Goal: Task Accomplishment & Management: Manage account settings

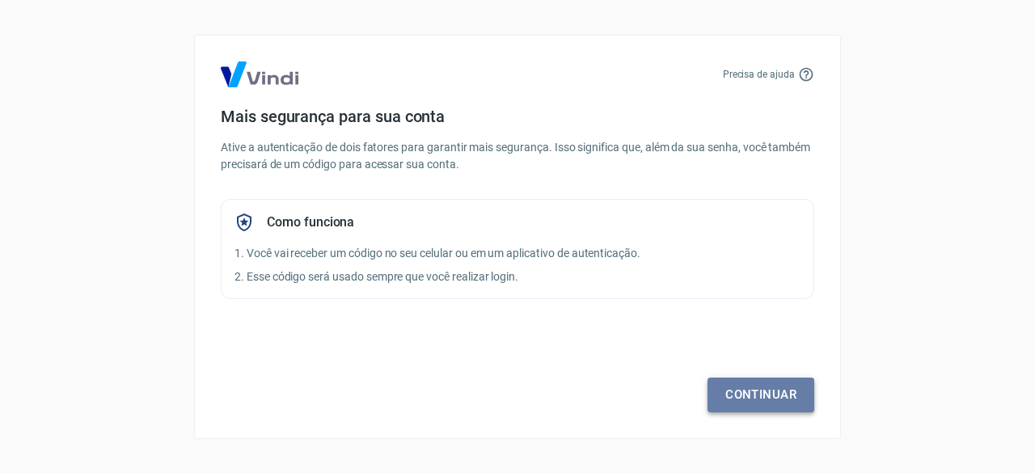
click at [754, 395] on link "Continuar" at bounding box center [761, 395] width 107 height 34
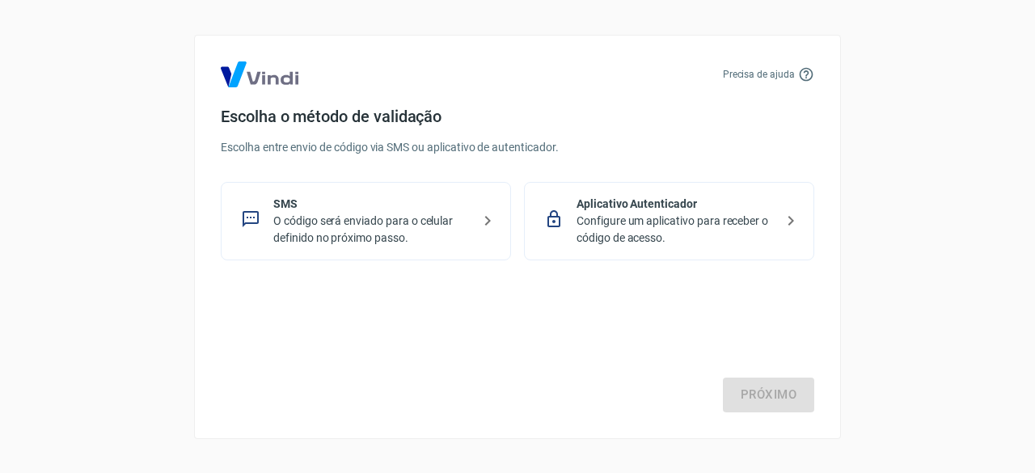
click at [647, 216] on p "Configure um aplicativo para receber o código de acesso." at bounding box center [676, 230] width 198 height 34
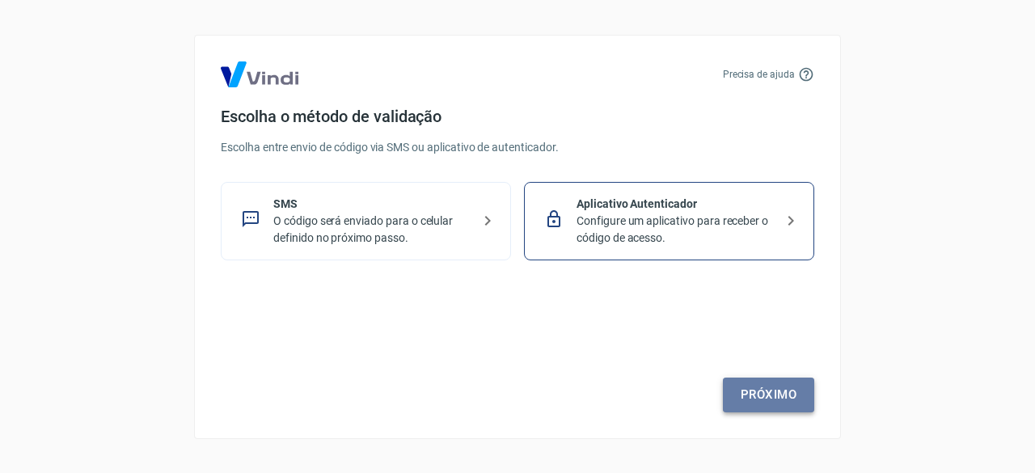
click at [763, 397] on link "Próximo" at bounding box center [768, 395] width 91 height 34
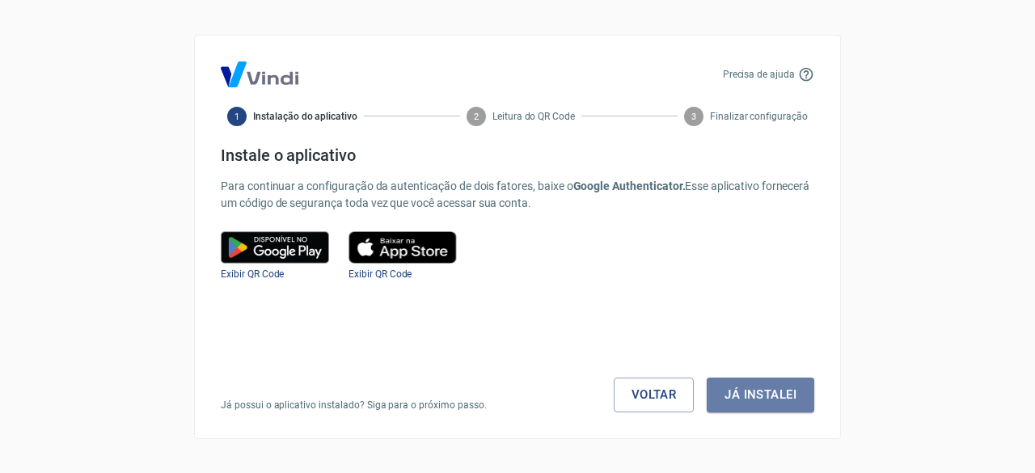
click at [763, 397] on button "Já instalei" at bounding box center [761, 395] width 108 height 34
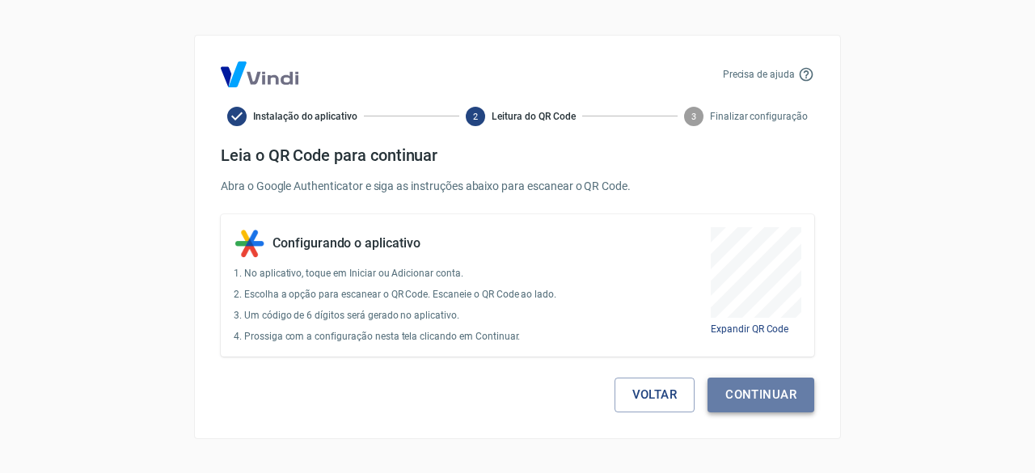
click at [758, 399] on button "Continuar" at bounding box center [761, 395] width 107 height 34
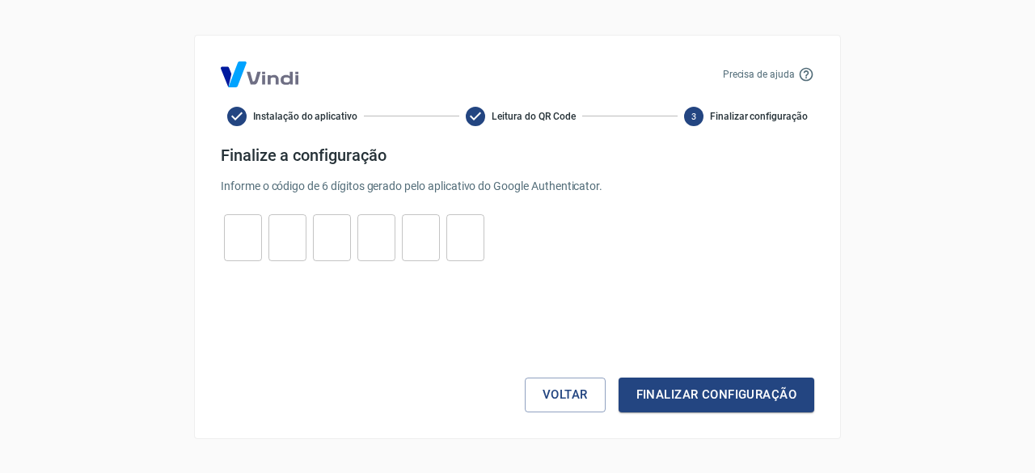
click at [241, 234] on input "tel" at bounding box center [243, 237] width 38 height 35
type input "3"
type input "6"
type input "3"
type input "5"
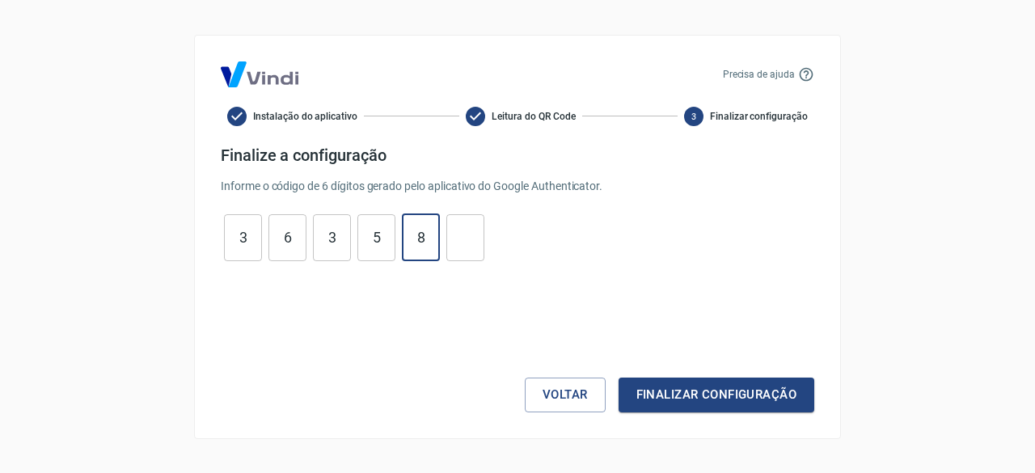
type input "8"
type input "1"
click at [694, 408] on button "Finalizar configuração" at bounding box center [717, 395] width 196 height 34
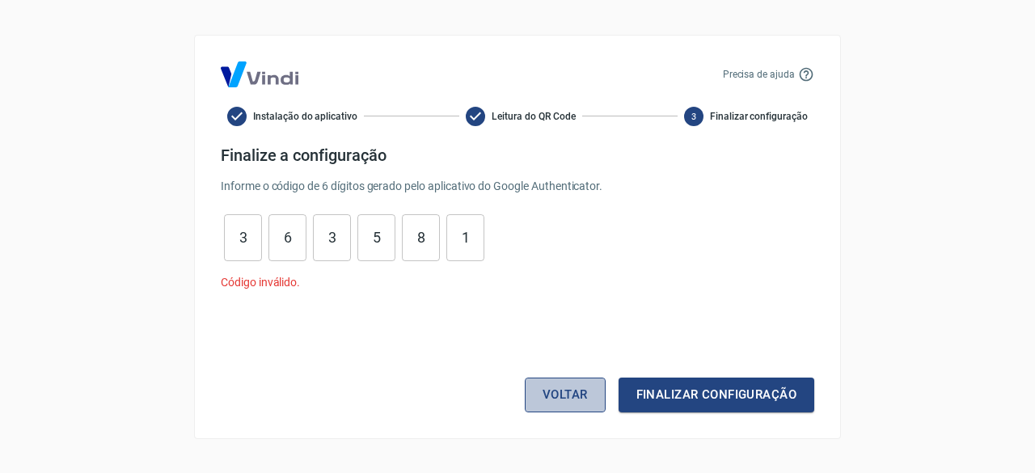
click at [565, 403] on button "Voltar" at bounding box center [565, 395] width 81 height 34
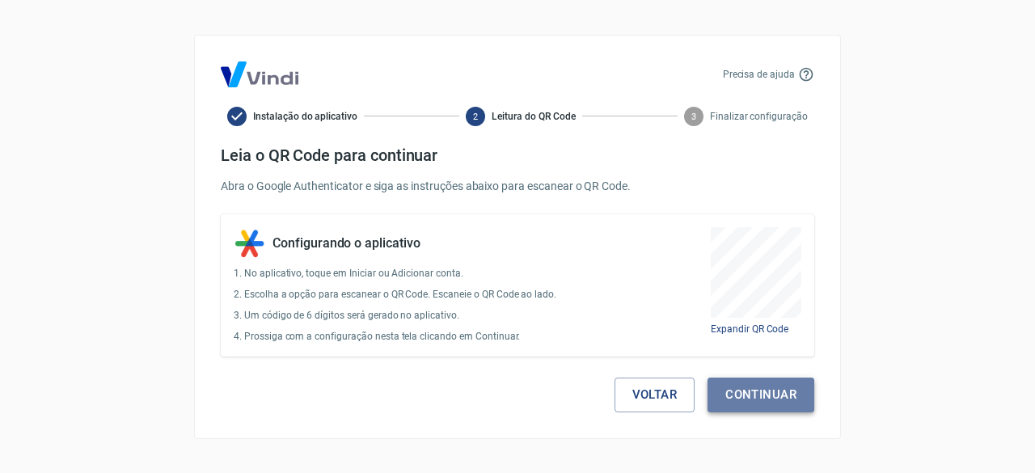
click at [754, 395] on button "Continuar" at bounding box center [761, 395] width 107 height 34
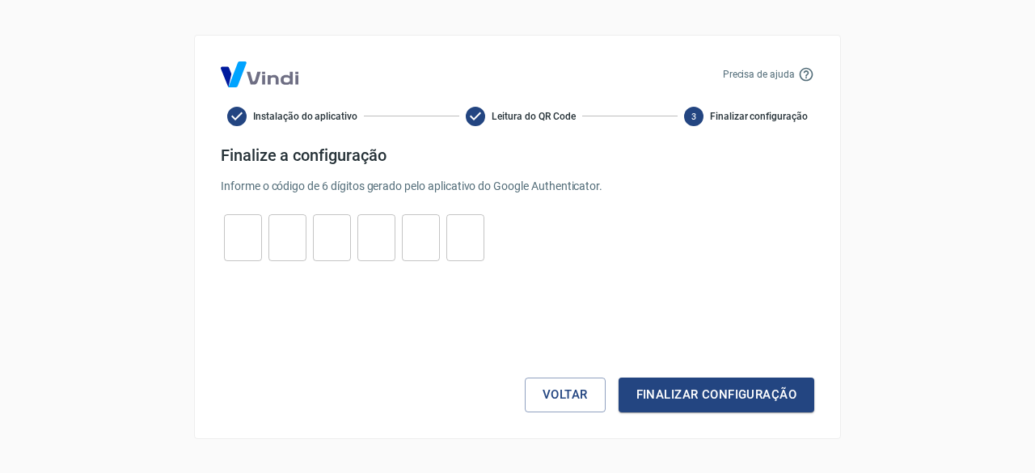
click at [239, 234] on input "tel" at bounding box center [243, 237] width 38 height 35
type input "8"
type input "0"
type input "8"
type input "1"
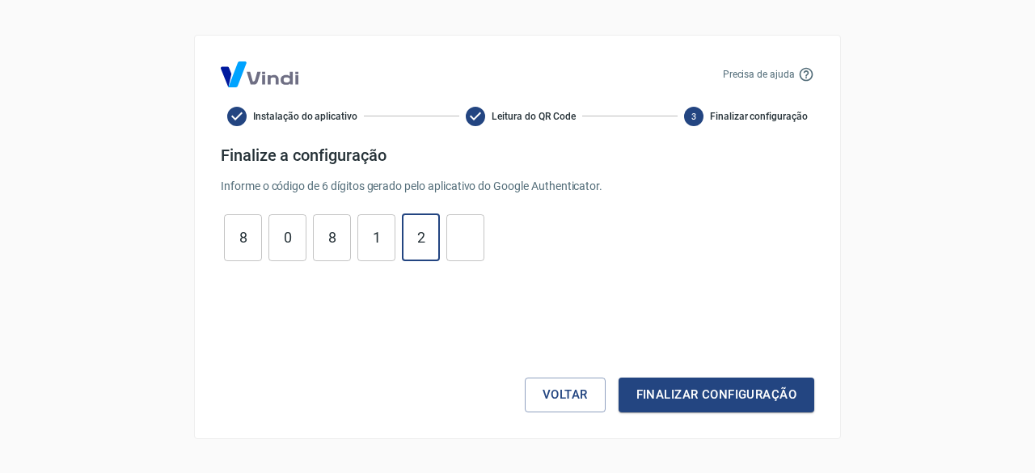
type input "2"
type input "6"
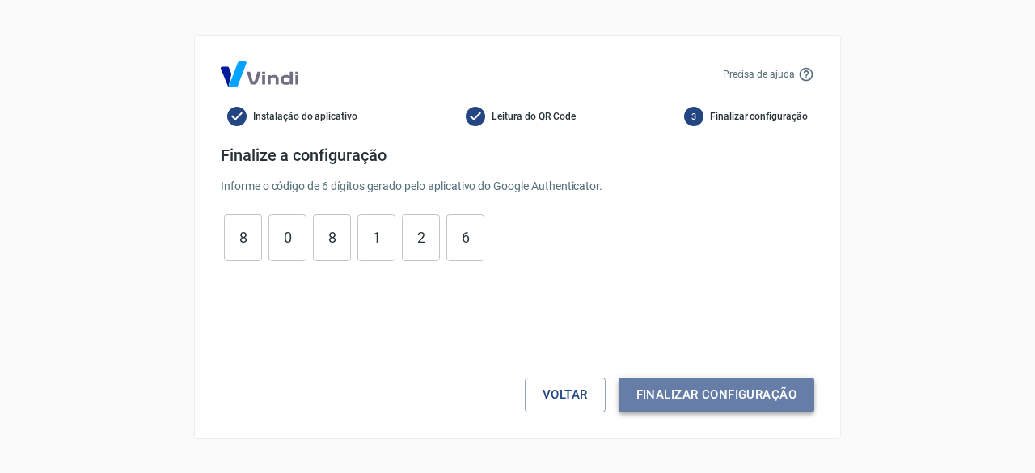
click at [720, 384] on button "Finalizar configuração" at bounding box center [717, 395] width 196 height 34
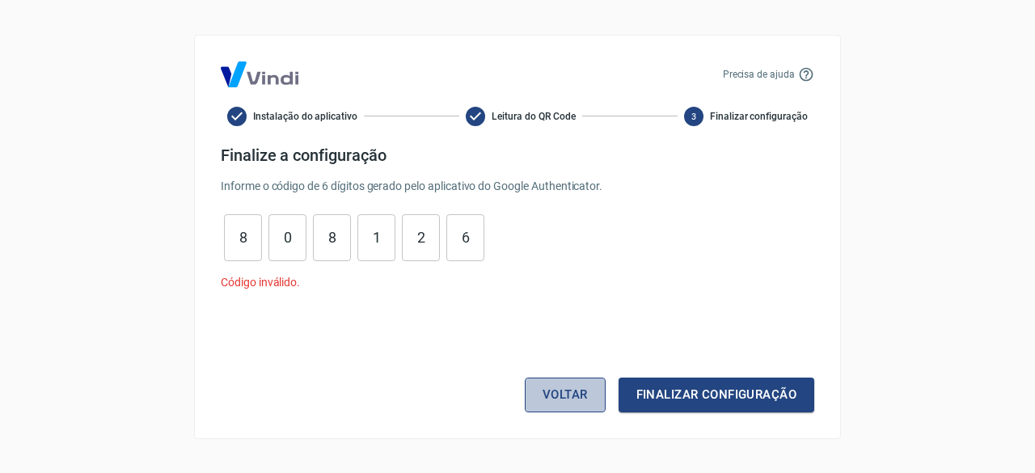
click at [568, 397] on button "Voltar" at bounding box center [565, 395] width 81 height 34
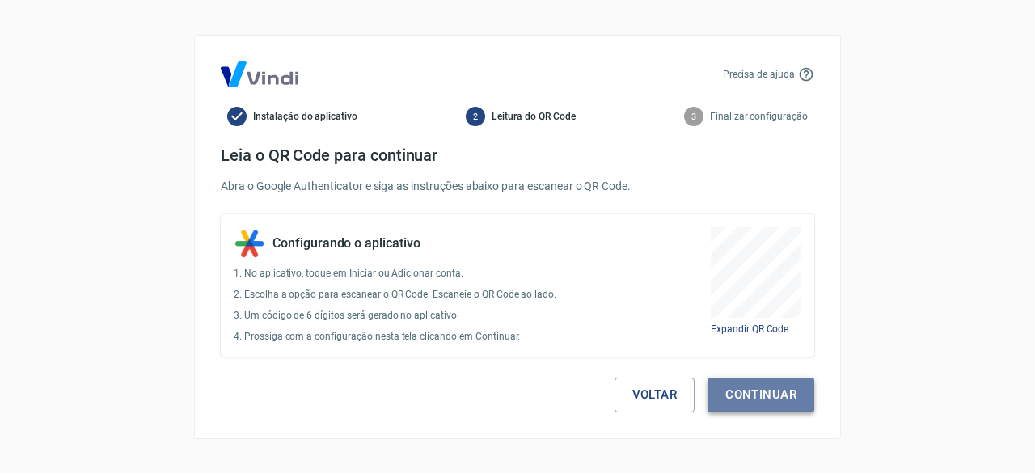
click at [773, 391] on button "Continuar" at bounding box center [761, 395] width 107 height 34
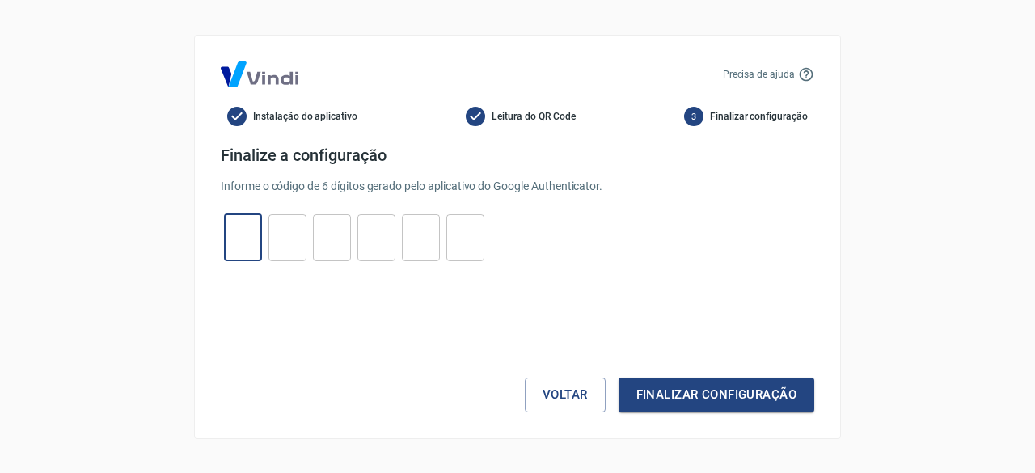
click at [238, 242] on input "tel" at bounding box center [243, 237] width 38 height 35
type input "1"
type input "5"
type input "0"
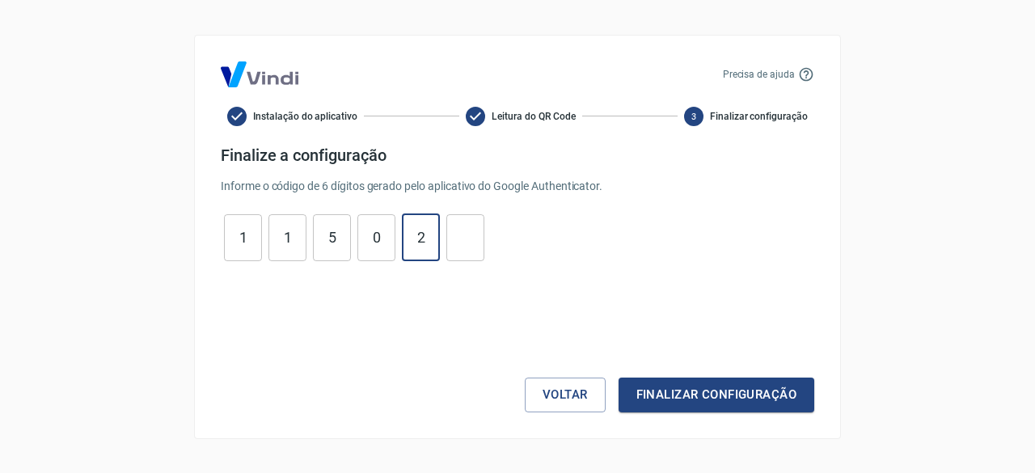
type input "2"
type input "1"
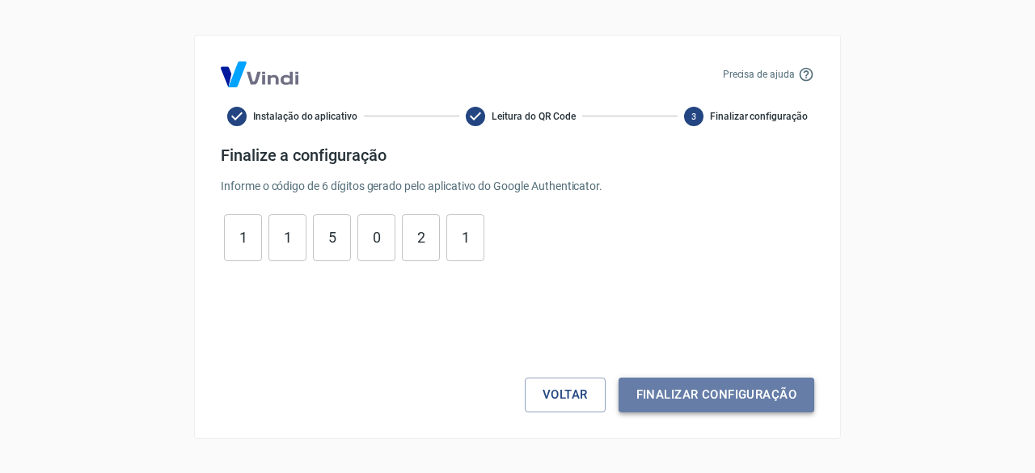
click at [687, 395] on button "Finalizar configuração" at bounding box center [717, 395] width 196 height 34
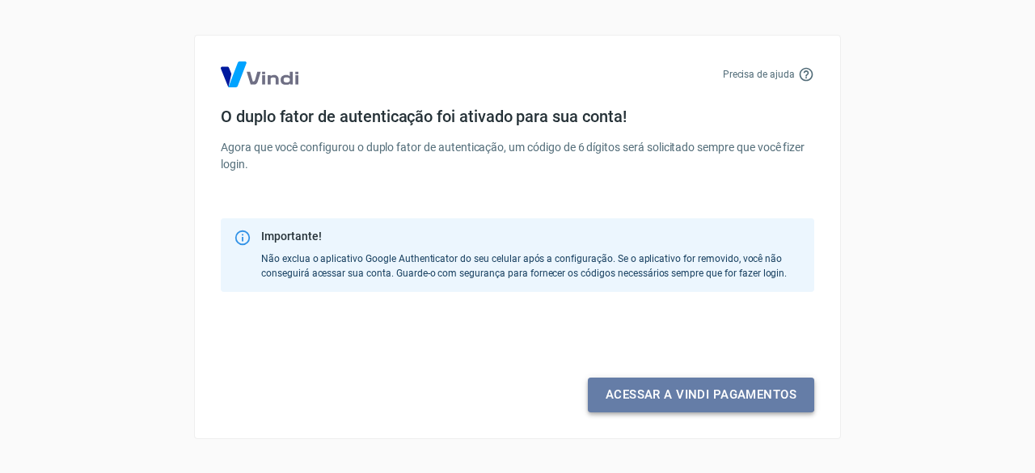
click at [670, 394] on link "Acessar a Vindi pagamentos" at bounding box center [701, 395] width 226 height 34
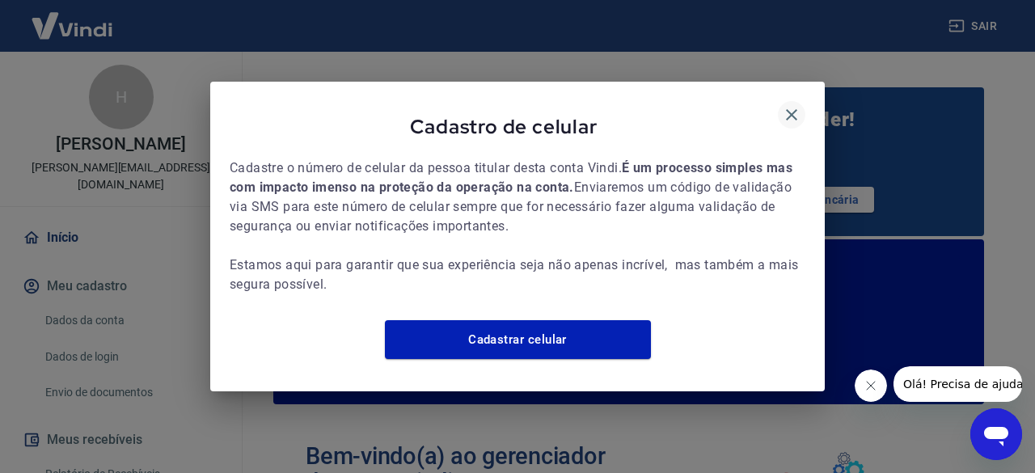
click at [791, 109] on icon "button" at bounding box center [791, 114] width 11 height 11
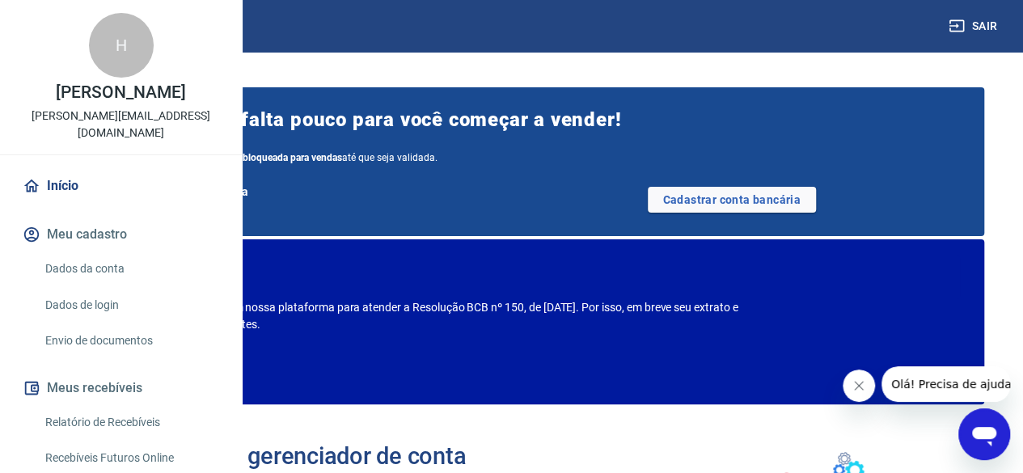
scroll to position [30, 0]
